Goal: Task Accomplishment & Management: Use online tool/utility

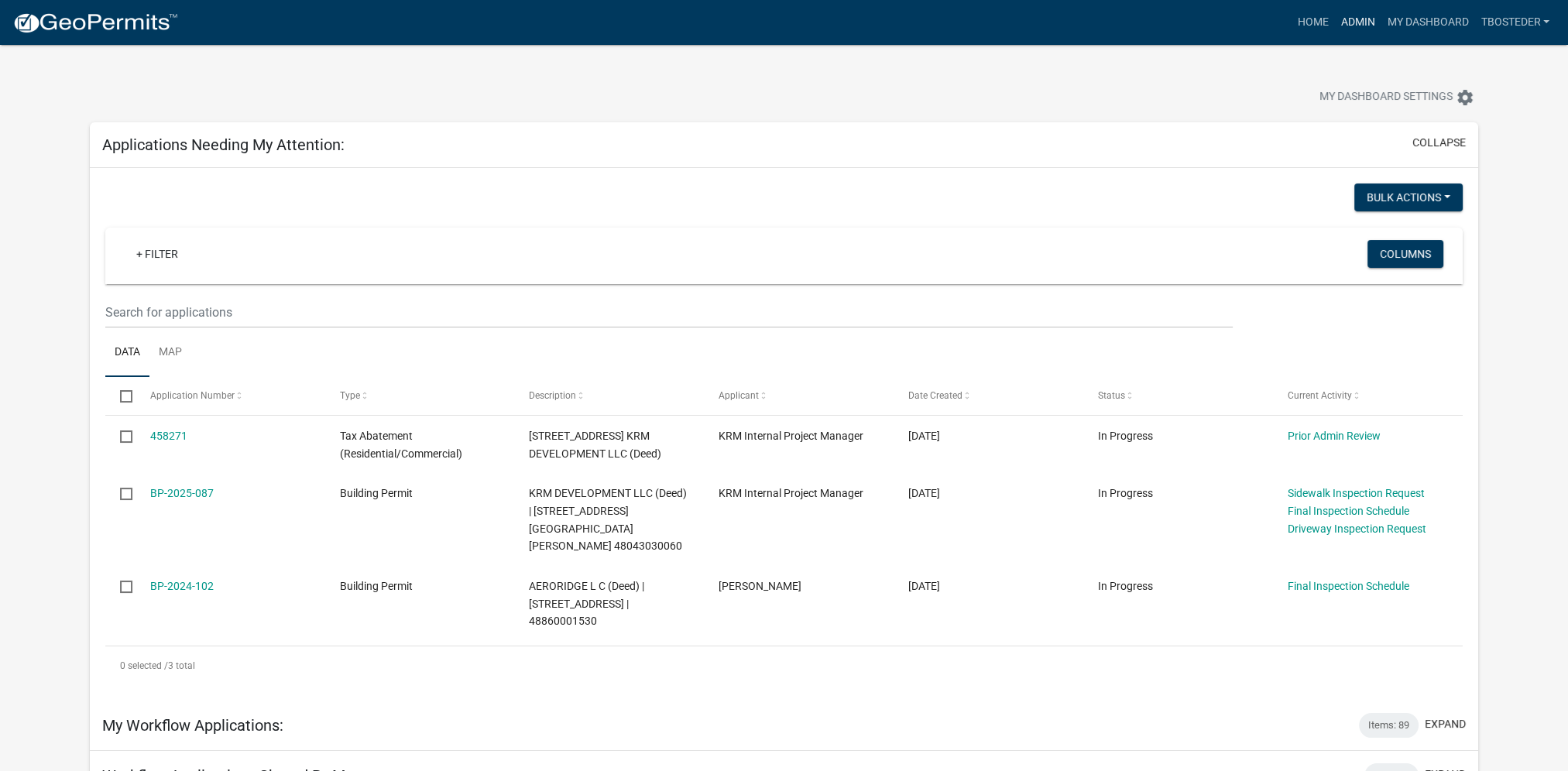
click at [1355, 22] on link "Admin" at bounding box center [1357, 22] width 47 height 29
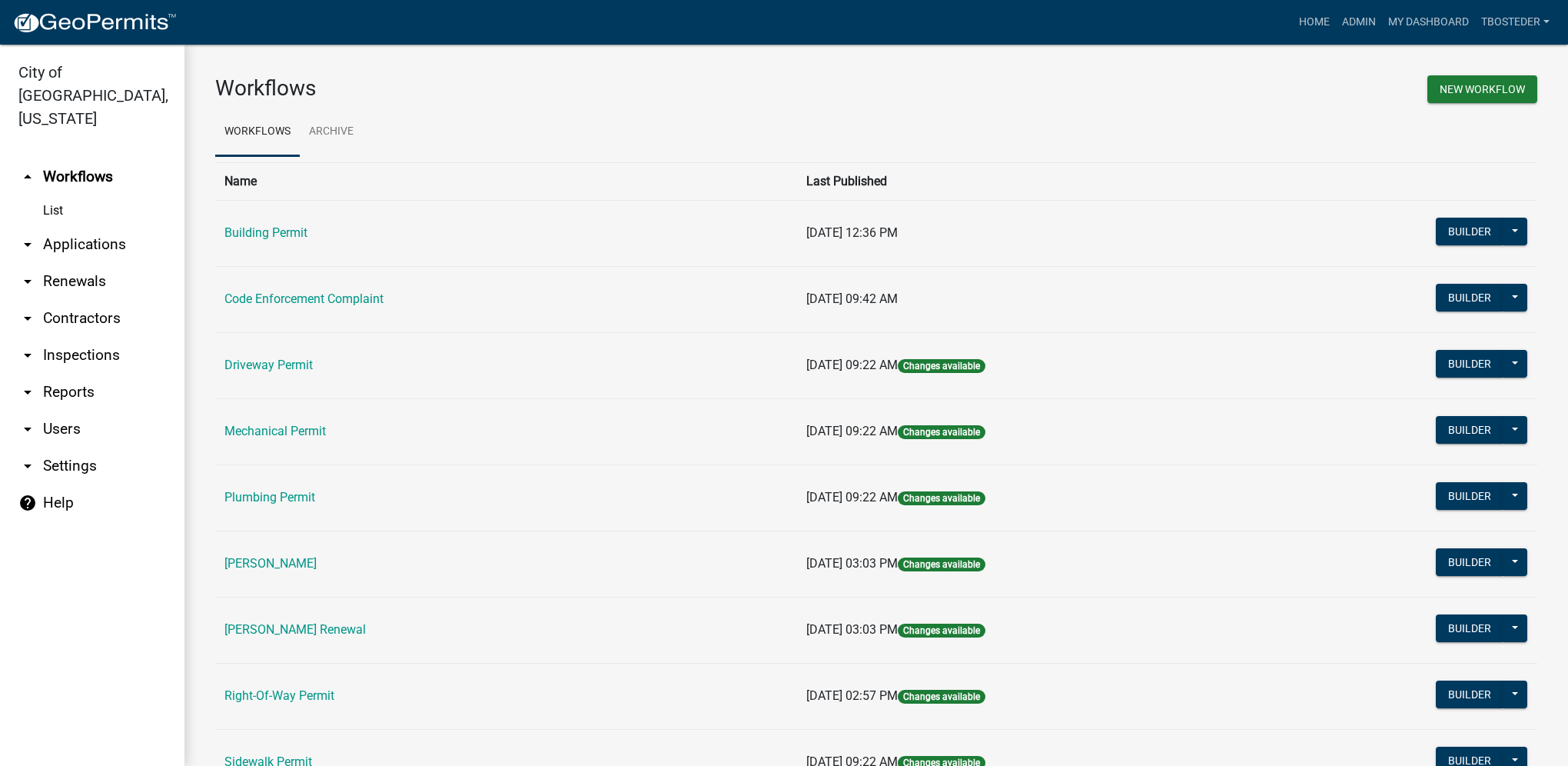
click at [275, 489] on td "Plumbing Permit" at bounding box center [506, 498] width 582 height 66
click at [271, 503] on link "Plumbing Permit" at bounding box center [270, 497] width 91 height 15
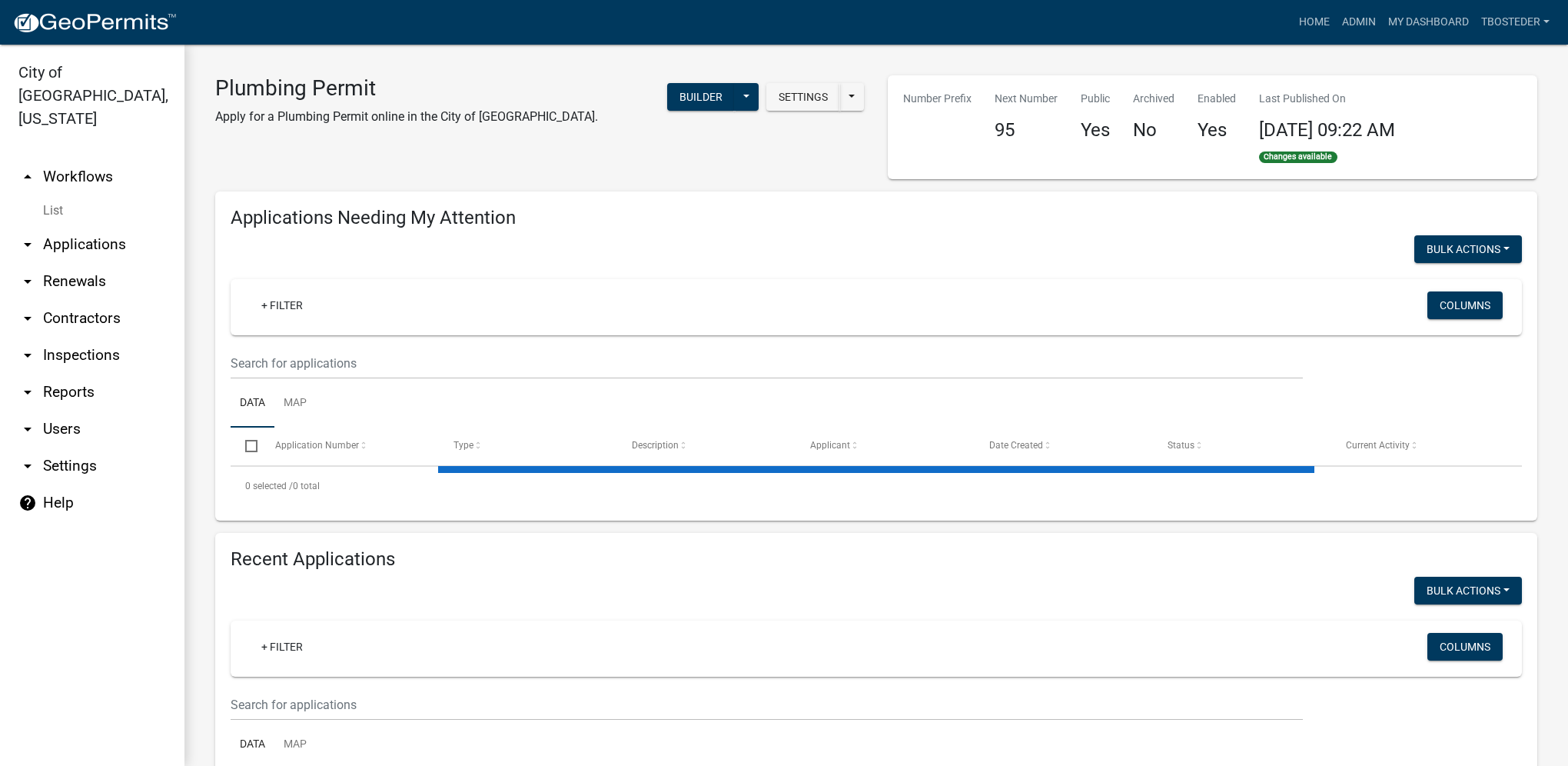
select select "1: 25"
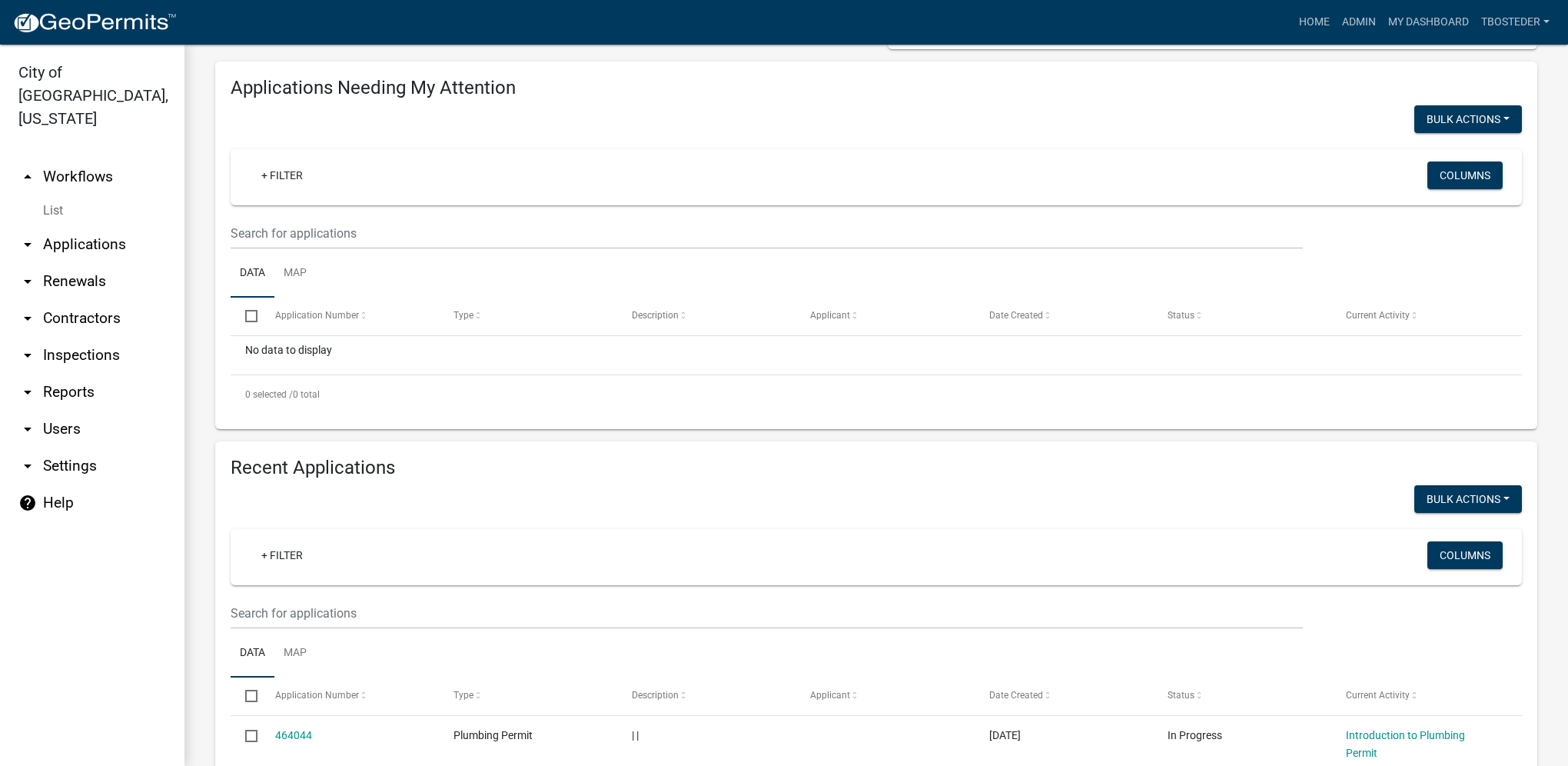
scroll to position [461, 0]
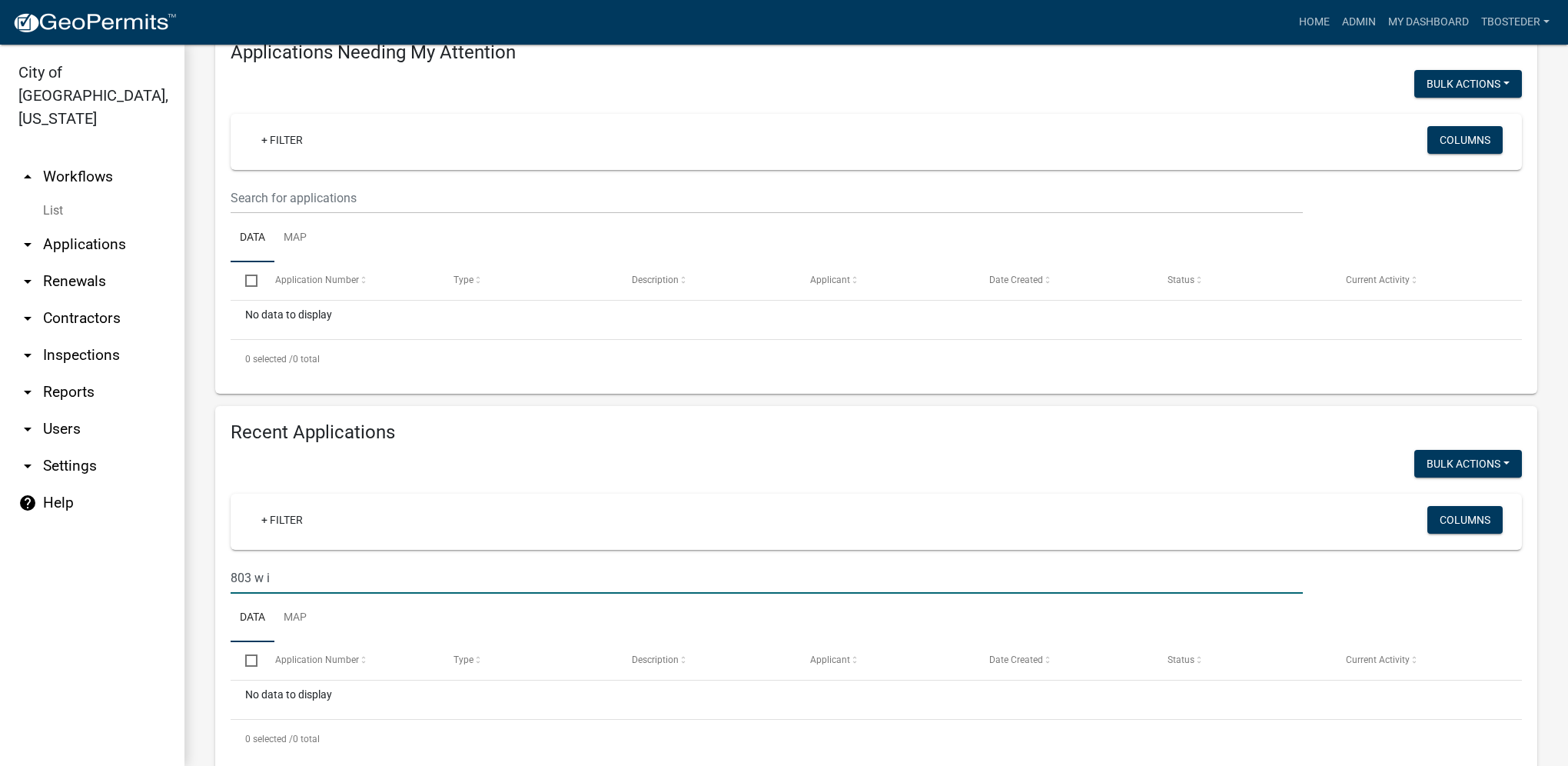
scroll to position [203, 0]
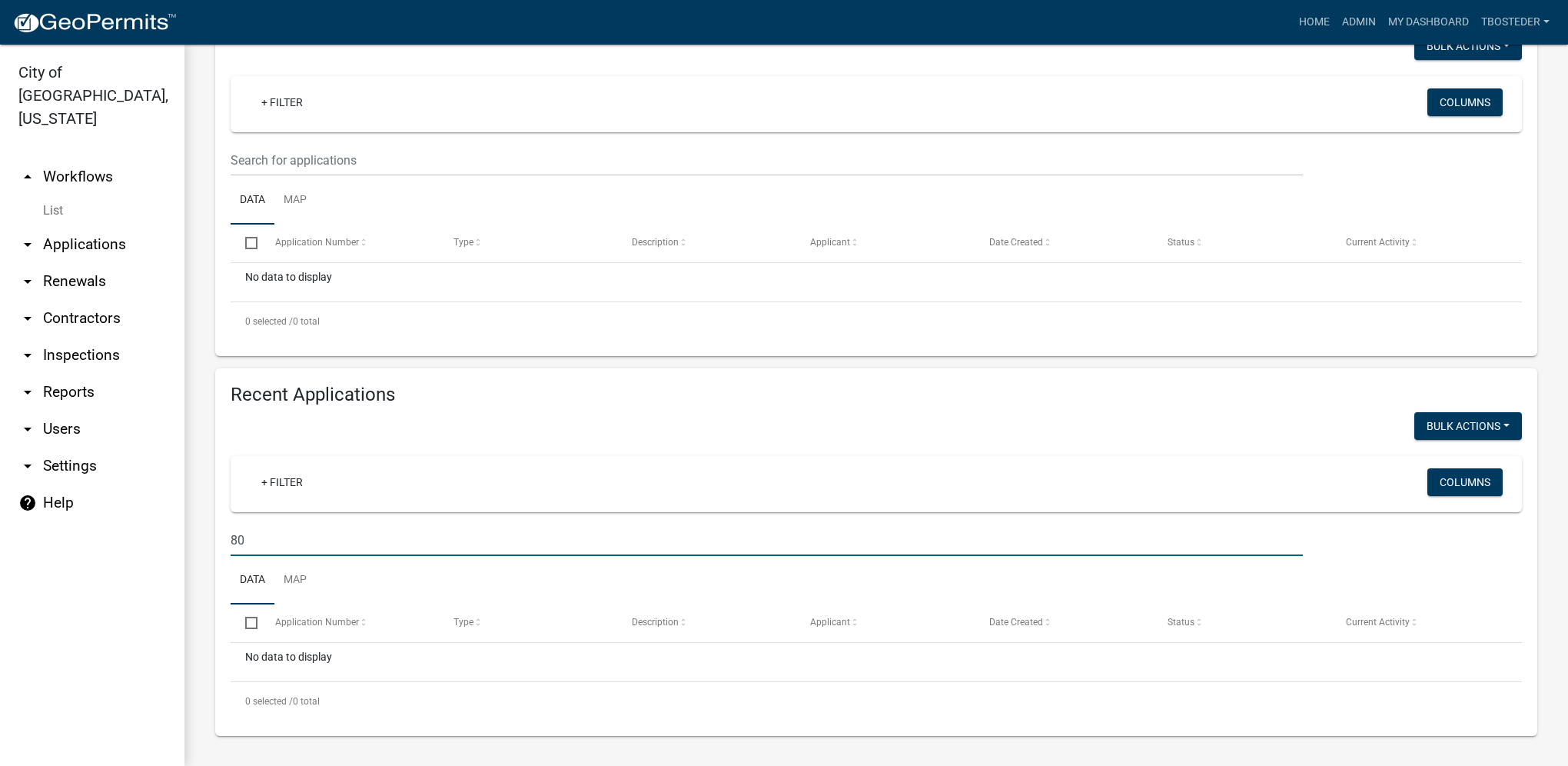
type input "8"
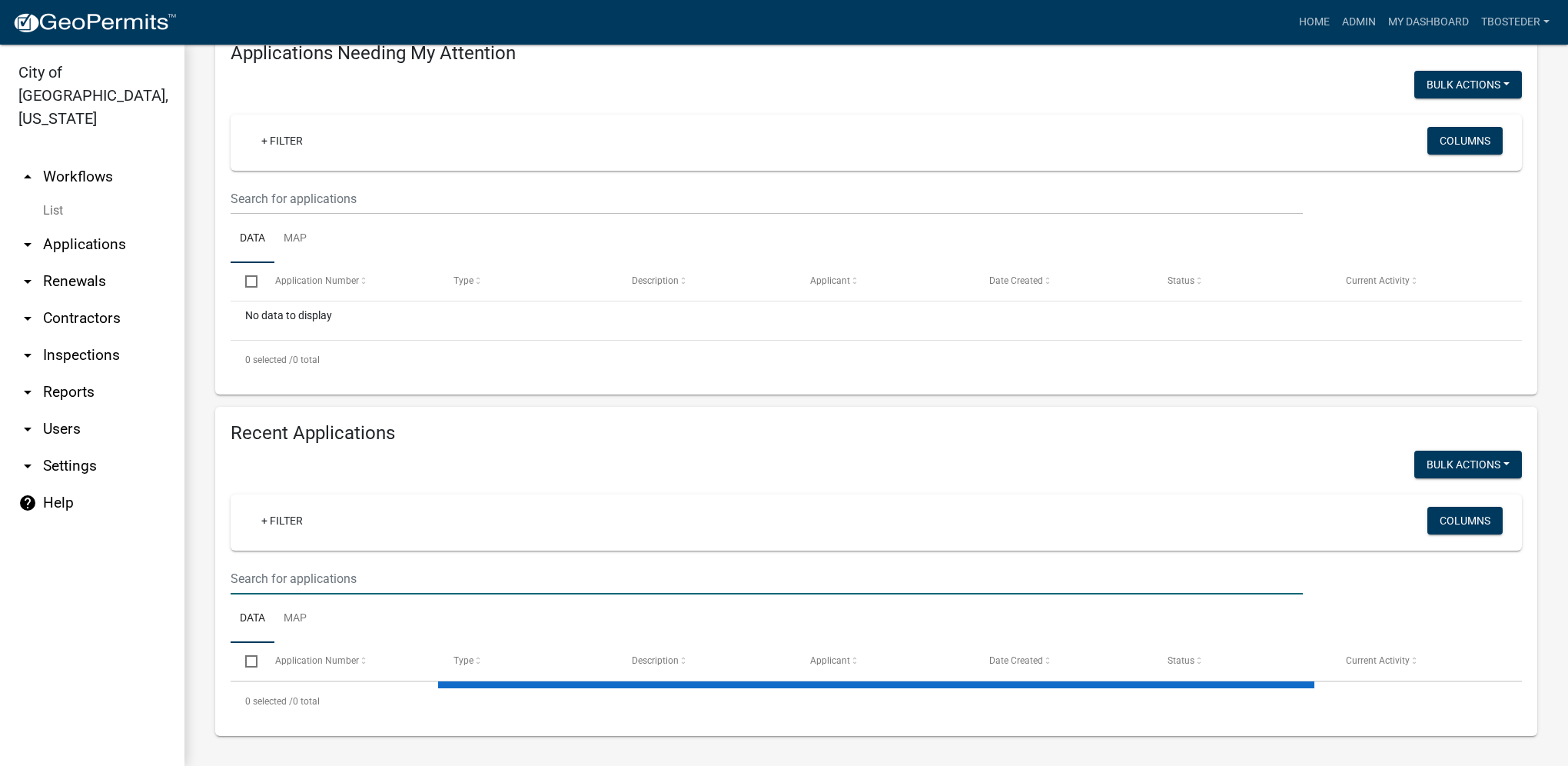
scroll to position [461, 0]
select select "1: 25"
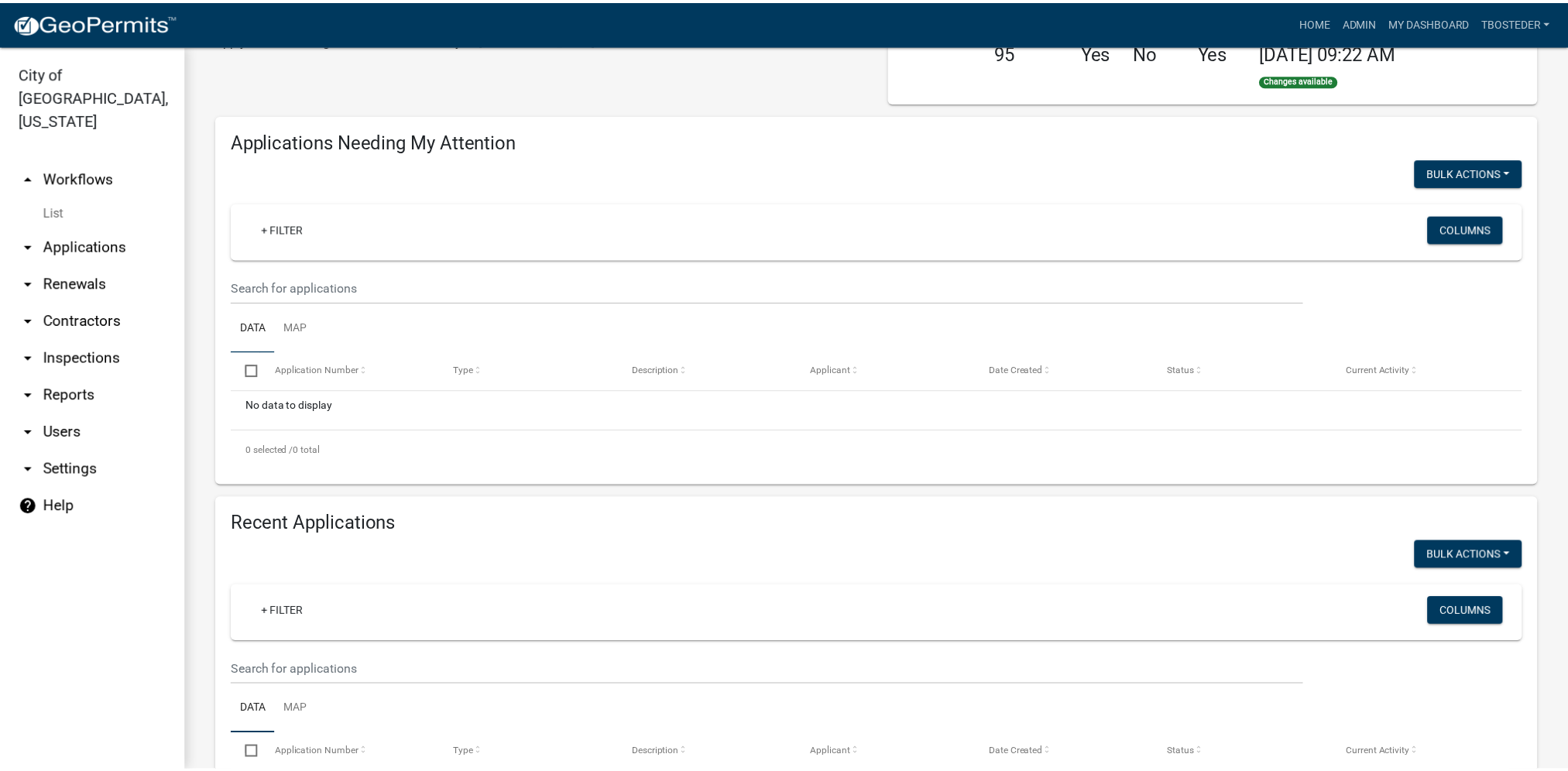
scroll to position [0, 0]
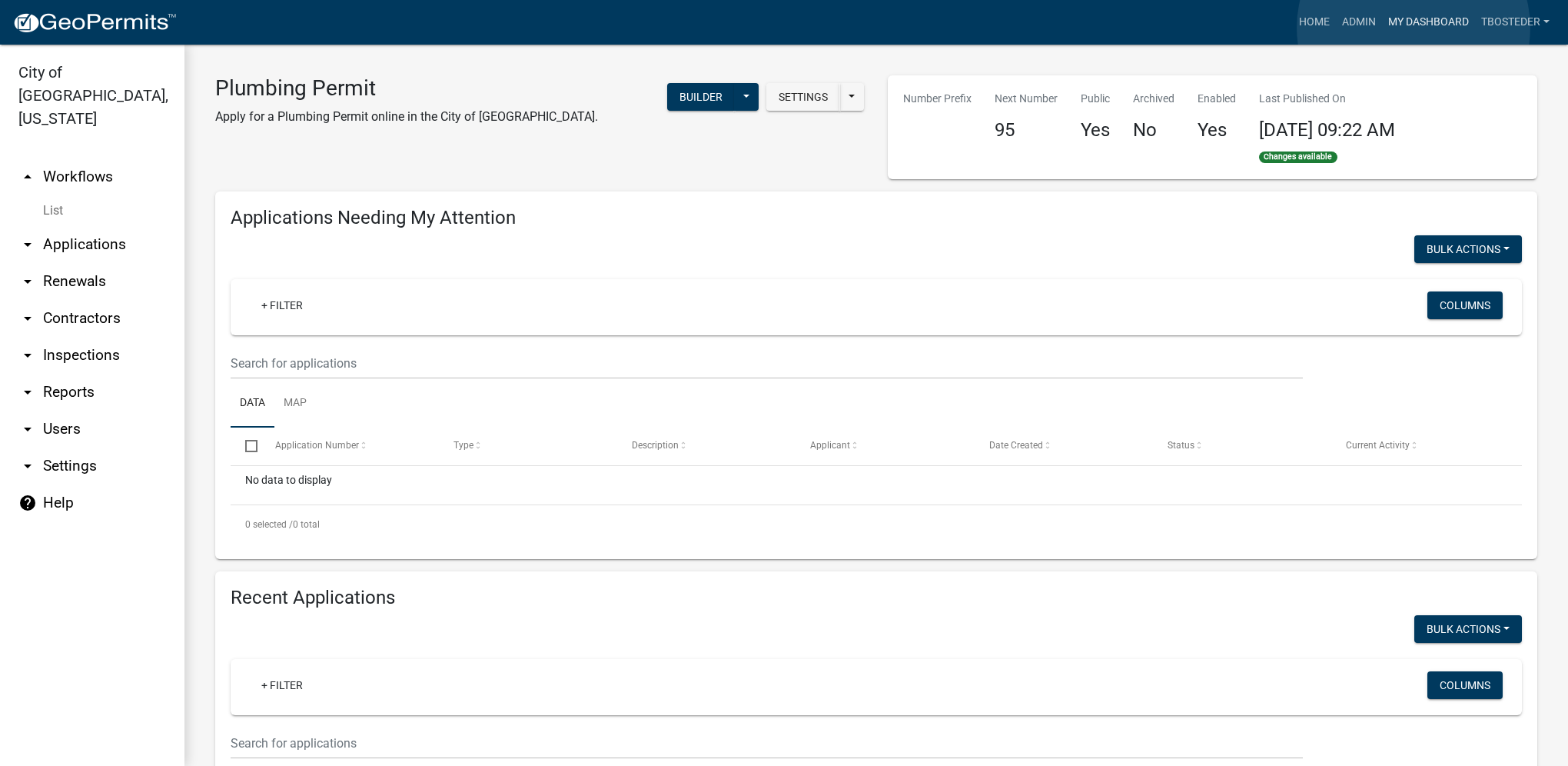
click at [1413, 28] on link "My Dashboard" at bounding box center [1428, 22] width 93 height 29
